Goal: Task Accomplishment & Management: Manage account settings

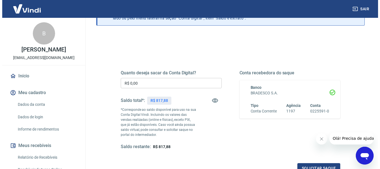
scroll to position [48, 0]
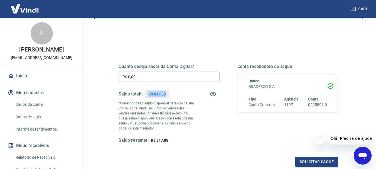
drag, startPoint x: 167, startPoint y: 95, endPoint x: 148, endPoint y: 96, distance: 19.0
click at [148, 96] on div "R$ 817,88" at bounding box center [157, 94] width 24 height 8
copy p "R$ 817,88"
click at [168, 75] on input "R$ 0,00" at bounding box center [169, 77] width 101 height 10
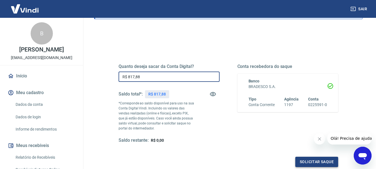
type input "R$ 817,88"
click at [300, 158] on button "Solicitar saque" at bounding box center [316, 162] width 43 height 10
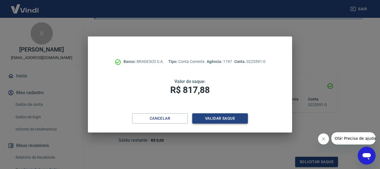
click at [238, 118] on button "Validar saque" at bounding box center [220, 118] width 56 height 10
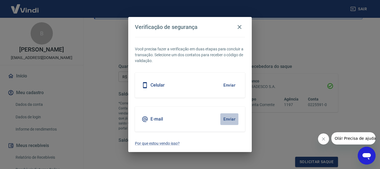
click at [229, 120] on button "Enviar" at bounding box center [230, 119] width 18 height 12
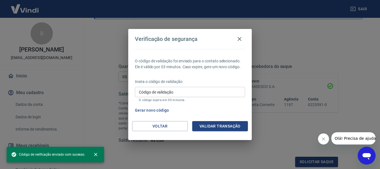
click at [167, 91] on div "Código de validação Código de validação O código expira em 03 minutos." at bounding box center [190, 94] width 110 height 15
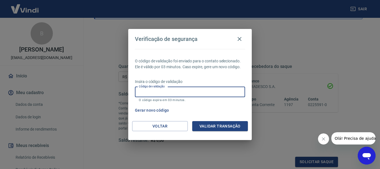
paste input "390098"
type input "390098"
click at [217, 123] on button "Validar transação" at bounding box center [220, 126] width 56 height 10
